Goal: Transaction & Acquisition: Purchase product/service

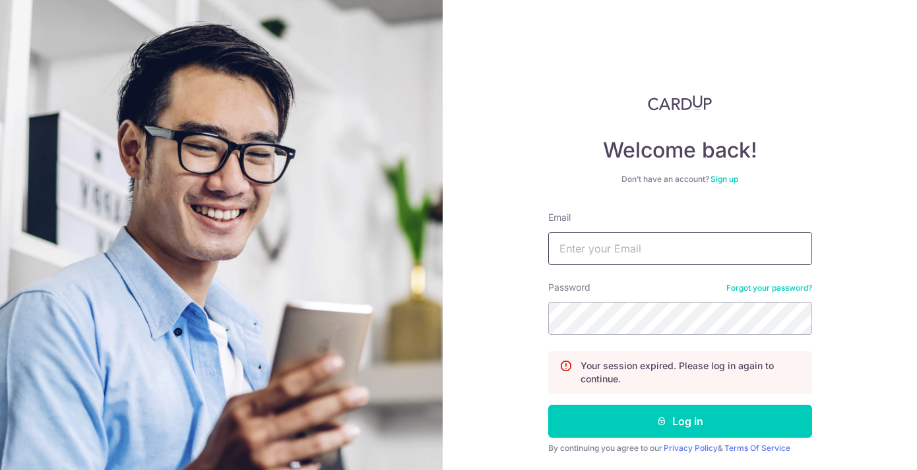
click at [678, 242] on input "Email" at bounding box center [680, 248] width 264 height 33
type input "shuyauc@yahoo.com.sg"
click at [548, 405] on button "Log in" at bounding box center [680, 421] width 264 height 33
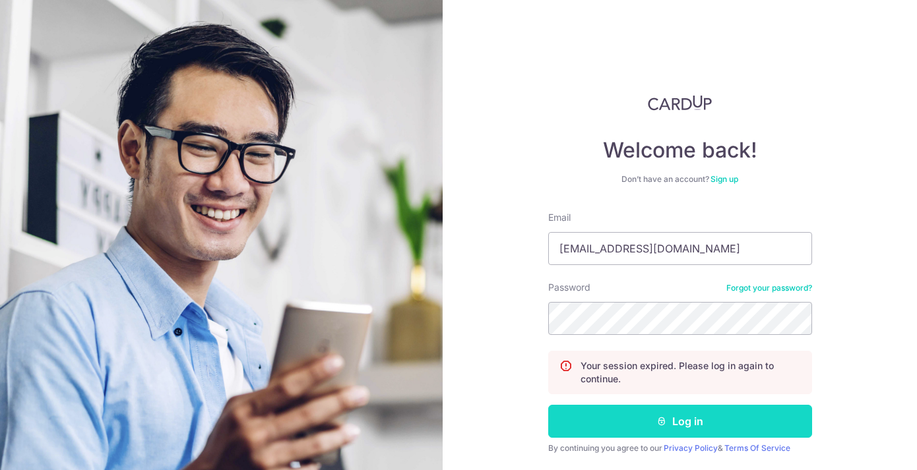
click at [673, 413] on button "Log in" at bounding box center [680, 421] width 264 height 33
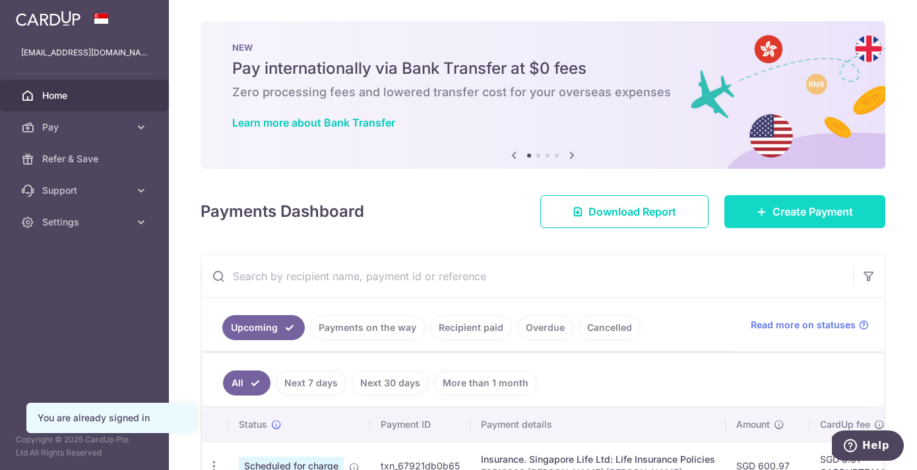
click at [771, 222] on link "Create Payment" at bounding box center [804, 211] width 161 height 33
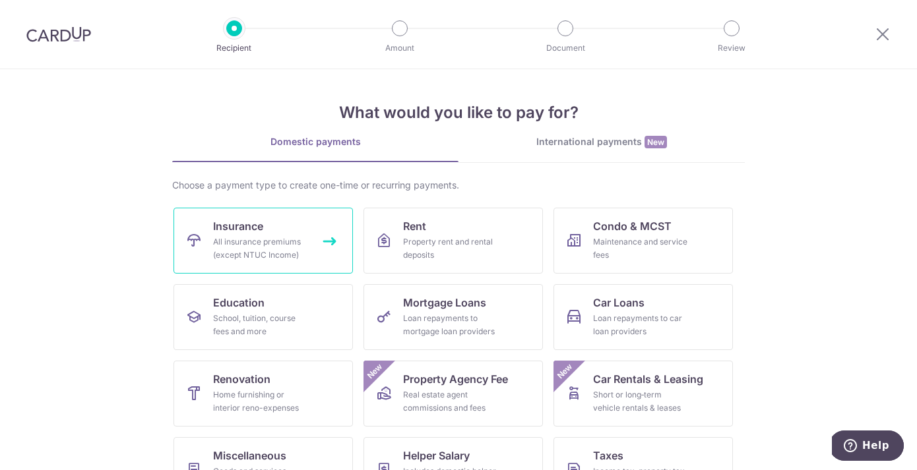
click at [271, 222] on link "Insurance All insurance premiums (except NTUC Income)" at bounding box center [262, 241] width 179 height 66
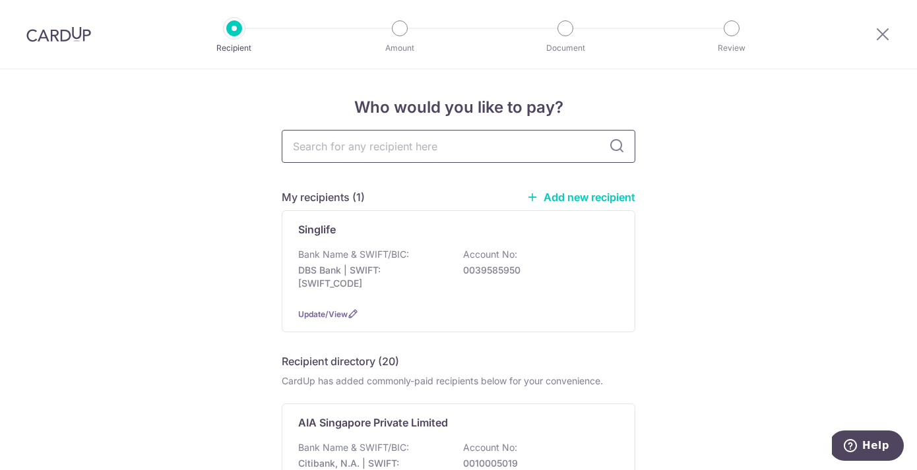
click at [376, 136] on input "text" at bounding box center [458, 146] width 353 height 33
type input ","
type input "manulife"
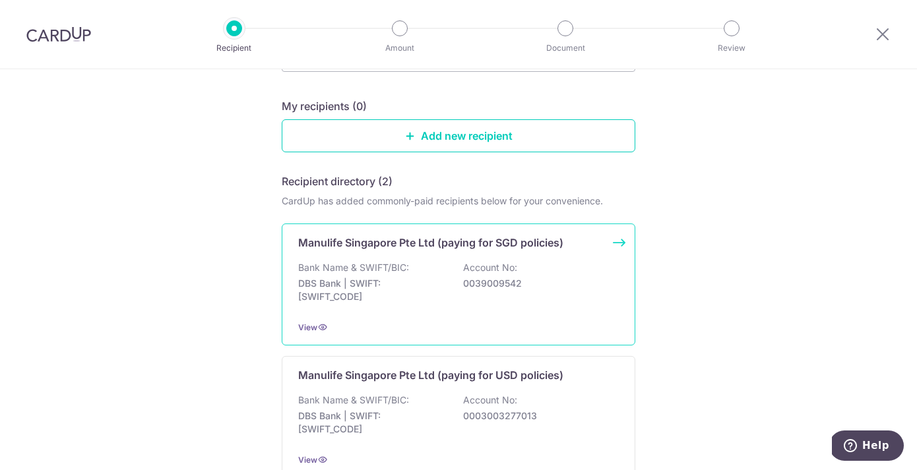
scroll to position [90, 0]
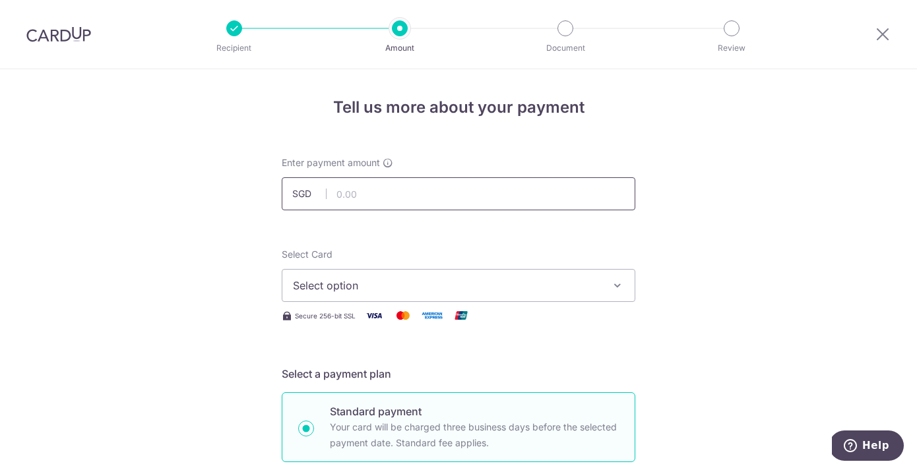
click at [529, 195] on input "text" at bounding box center [458, 193] width 353 height 33
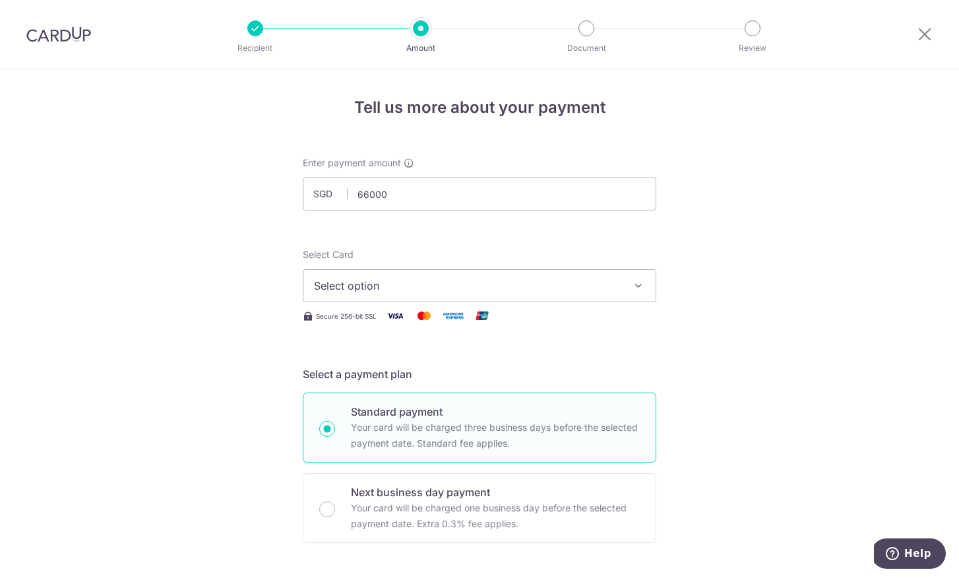
type input "66,000.00"
drag, startPoint x: 700, startPoint y: 264, endPoint x: 688, endPoint y: 264, distance: 11.9
click at [384, 293] on button "Select option" at bounding box center [479, 284] width 353 height 33
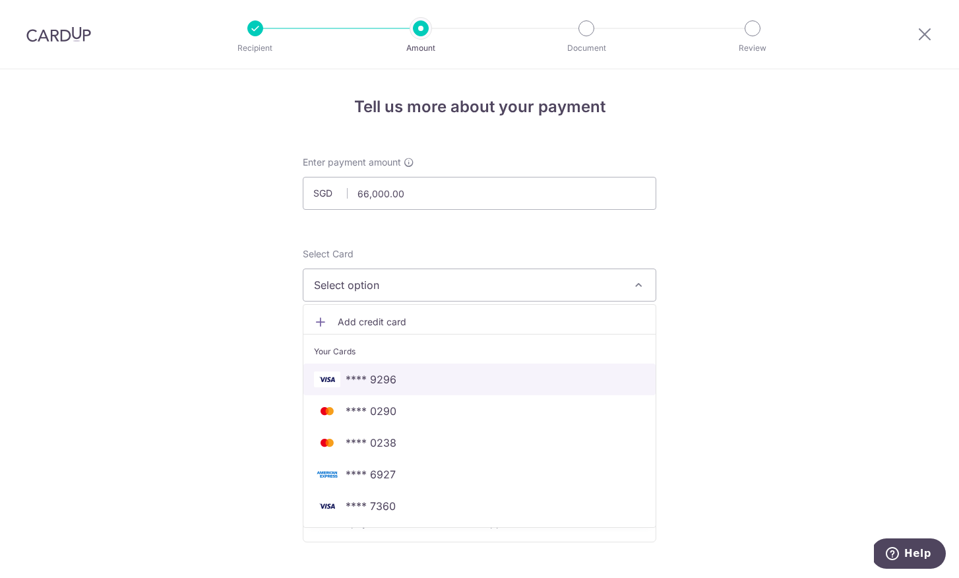
click at [377, 380] on span "**** 9296" at bounding box center [371, 379] width 51 height 16
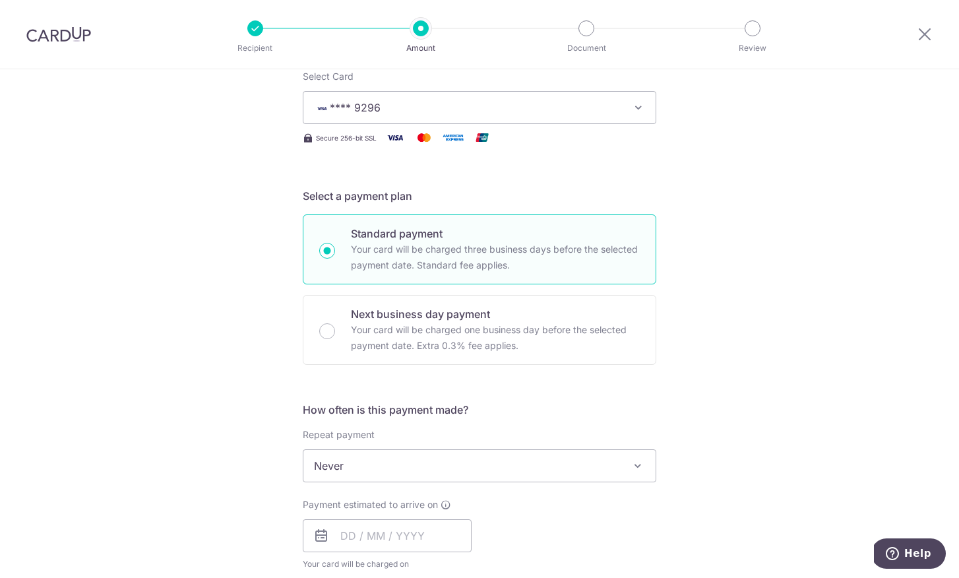
scroll to position [238, 0]
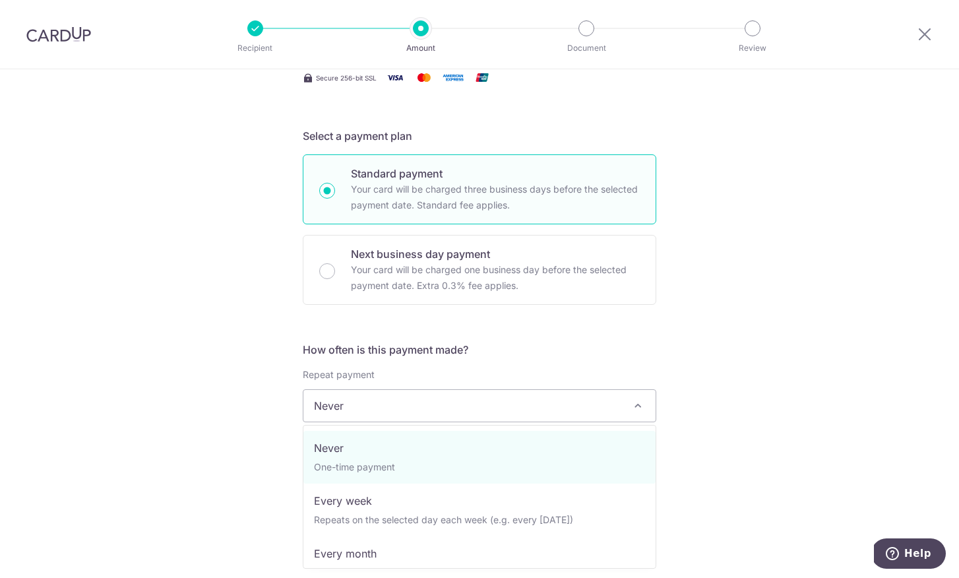
click at [383, 404] on span "Never" at bounding box center [479, 406] width 352 height 32
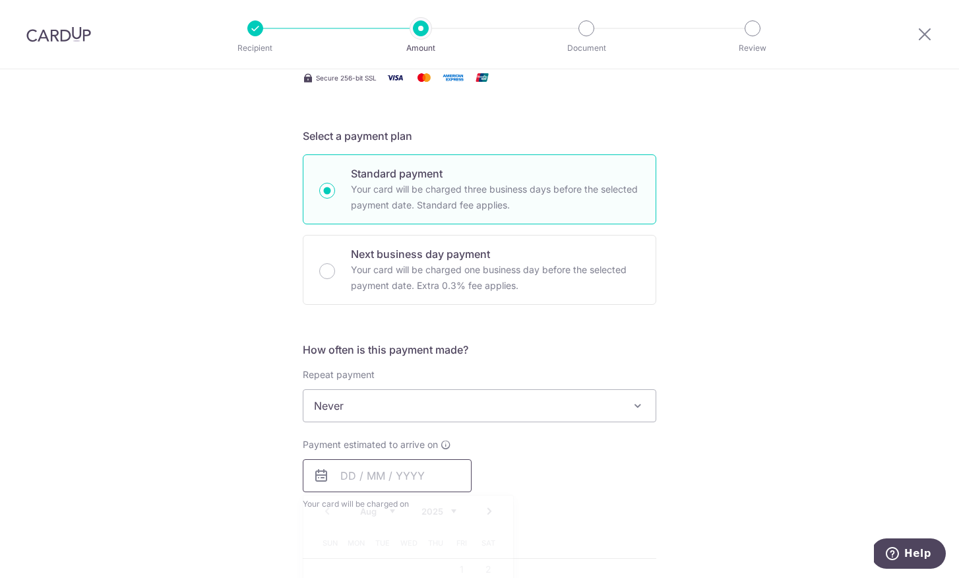
click at [378, 469] on input "text" at bounding box center [387, 475] width 169 height 33
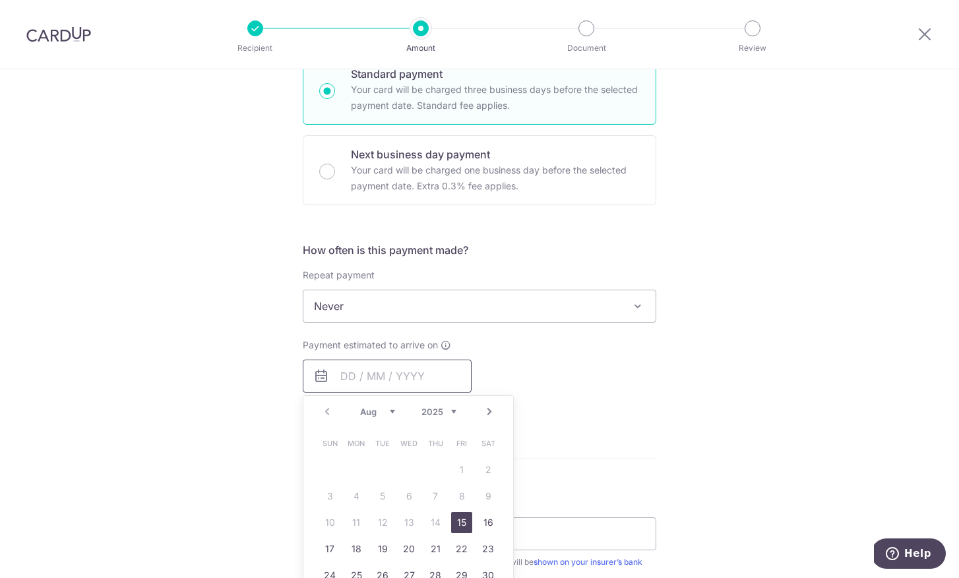
scroll to position [346, 0]
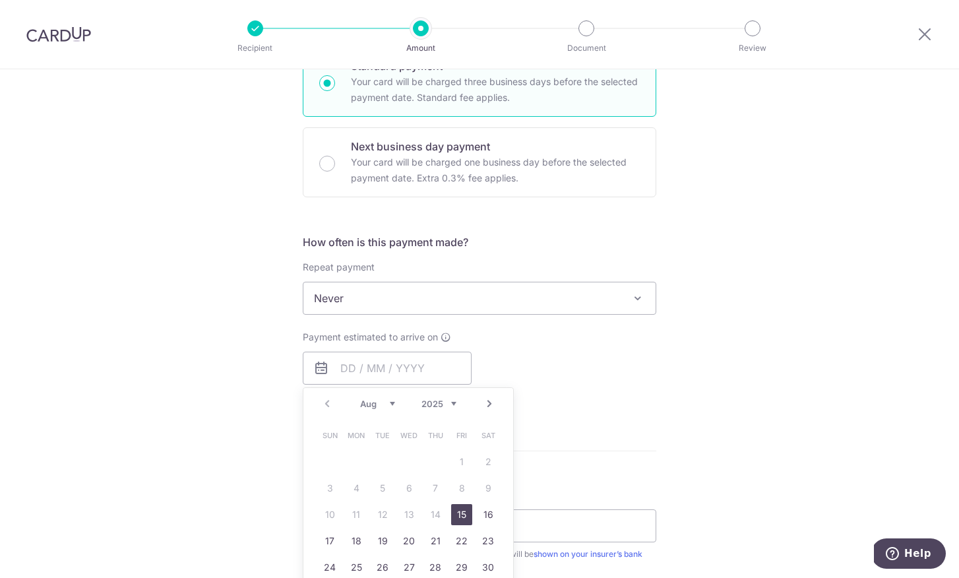
click at [462, 469] on link "15" at bounding box center [461, 514] width 21 height 21
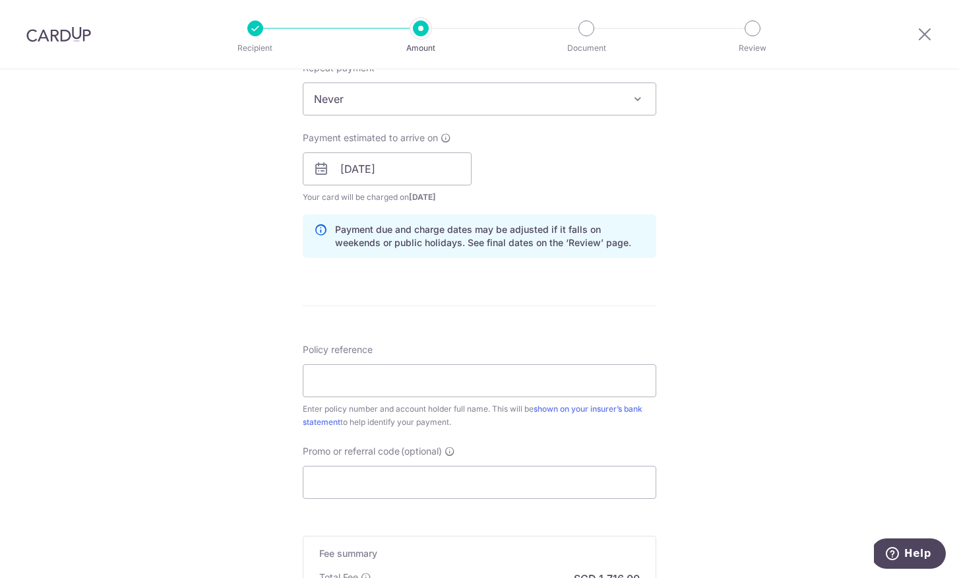
scroll to position [550, 0]
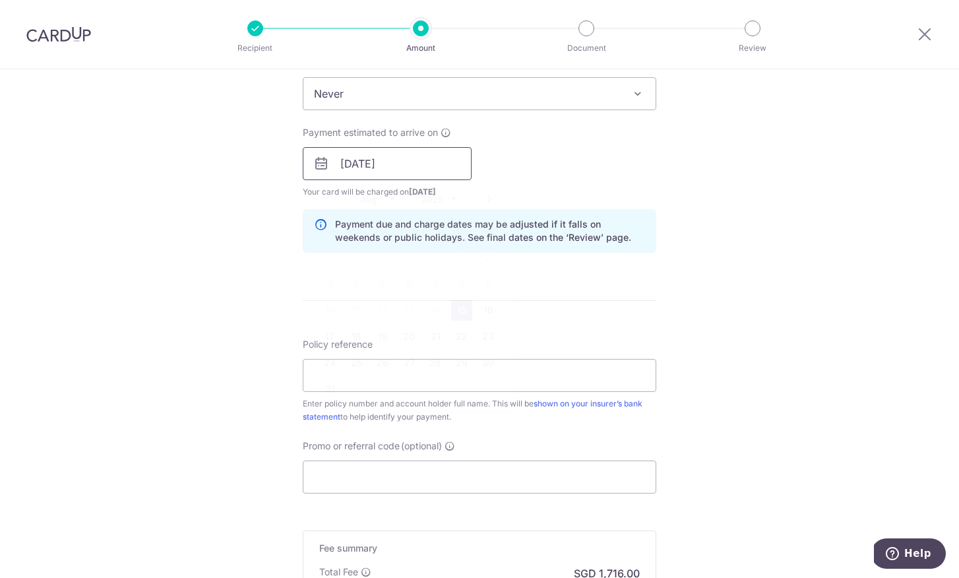
click at [437, 170] on input "15/08/2025" at bounding box center [387, 163] width 169 height 33
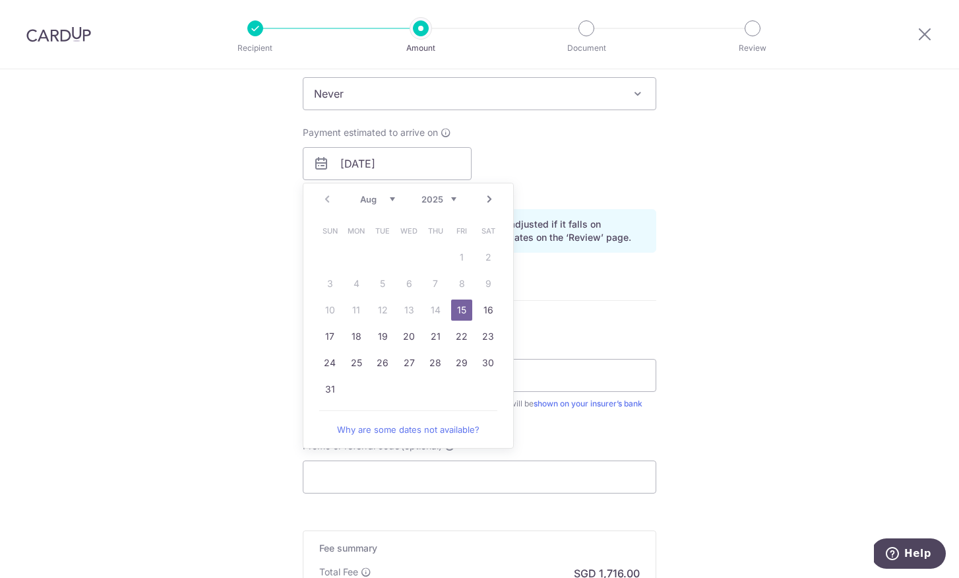
click at [472, 359] on td "29" at bounding box center [461, 362] width 26 height 26
type input "[DATE]"
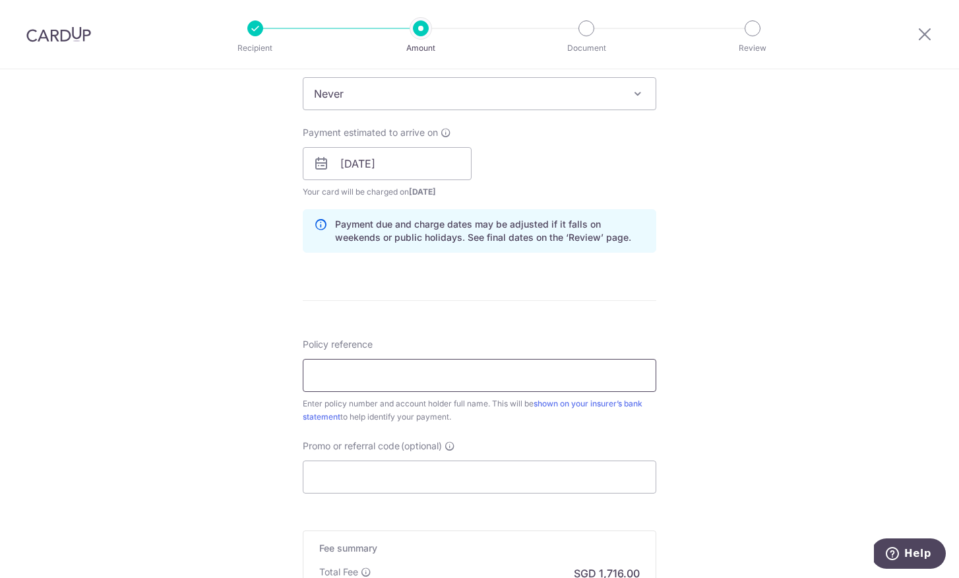
click at [469, 359] on input "Policy reference" at bounding box center [479, 375] width 353 height 33
type input "12345"
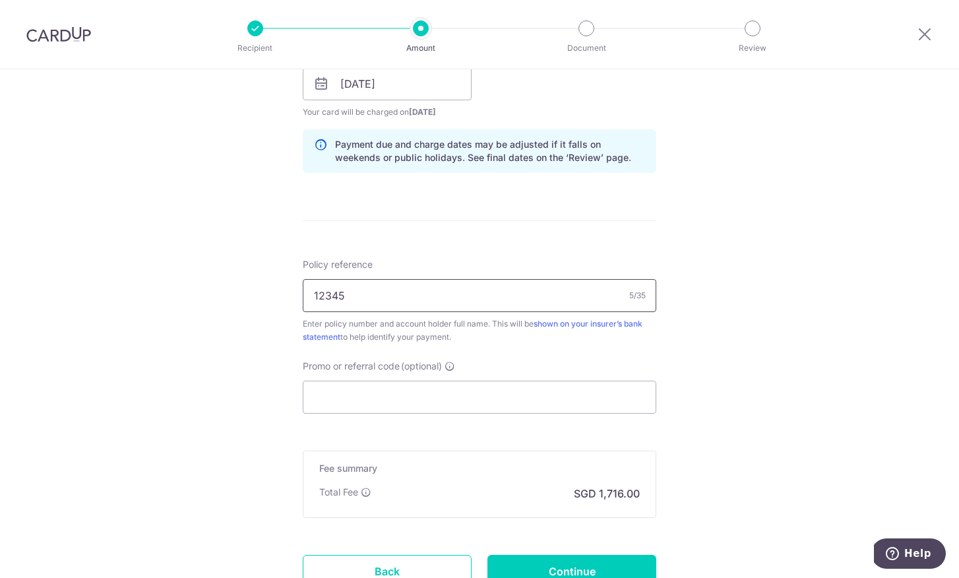
scroll to position [649, 0]
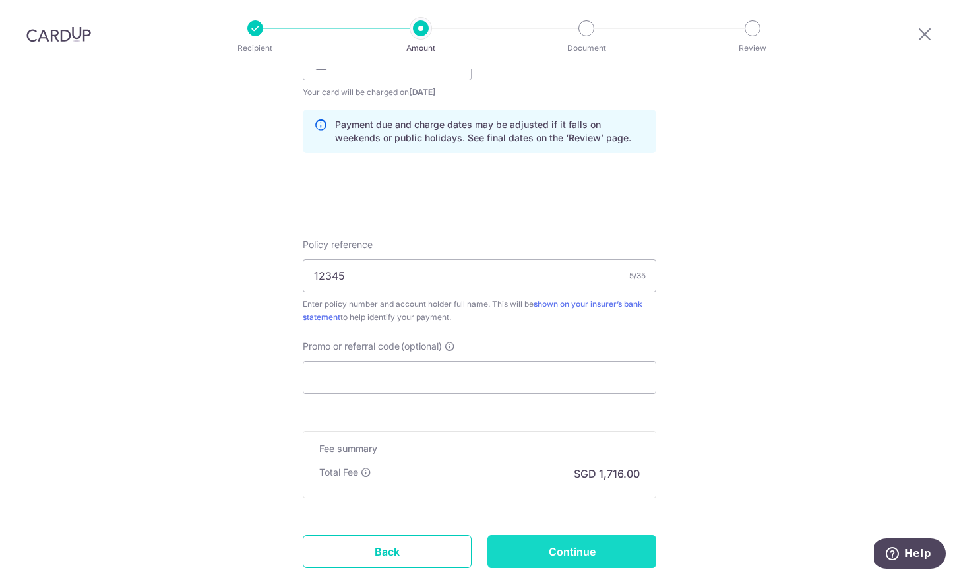
click at [576, 469] on input "Continue" at bounding box center [571, 551] width 169 height 33
type input "Create Schedule"
